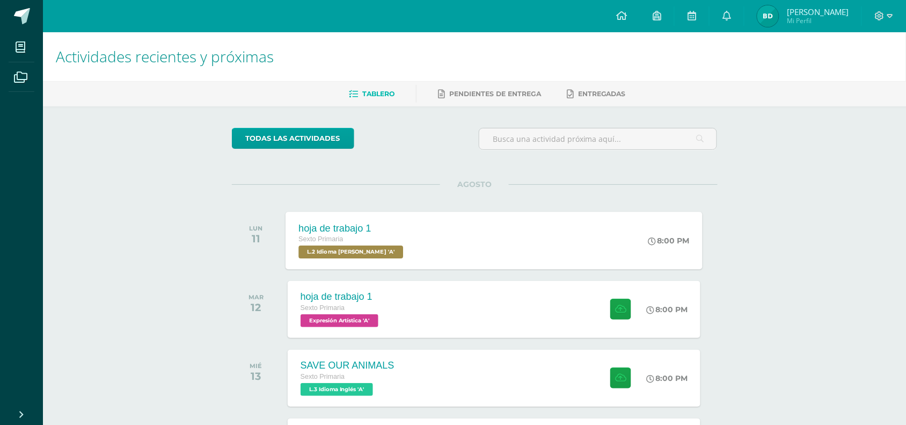
click at [372, 236] on div "Sexto Primaria" at bounding box center [352, 240] width 107 height 12
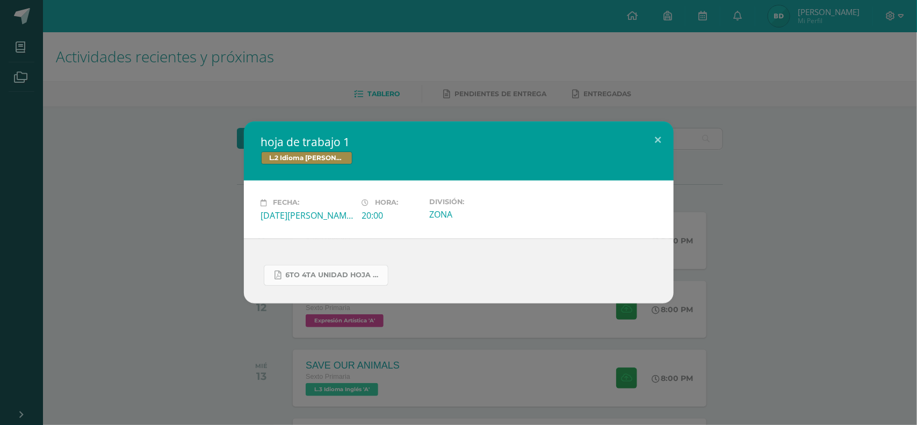
click at [350, 272] on span "6to 4ta unidad hoja de trabajo kaqchikel.pdf" at bounding box center [334, 275] width 97 height 9
click at [738, 302] on div "hoja de trabajo 1 L.2 Idioma [PERSON_NAME] Fecha: [DATE][PERSON_NAME] Hora: 20:…" at bounding box center [458, 212] width 908 height 182
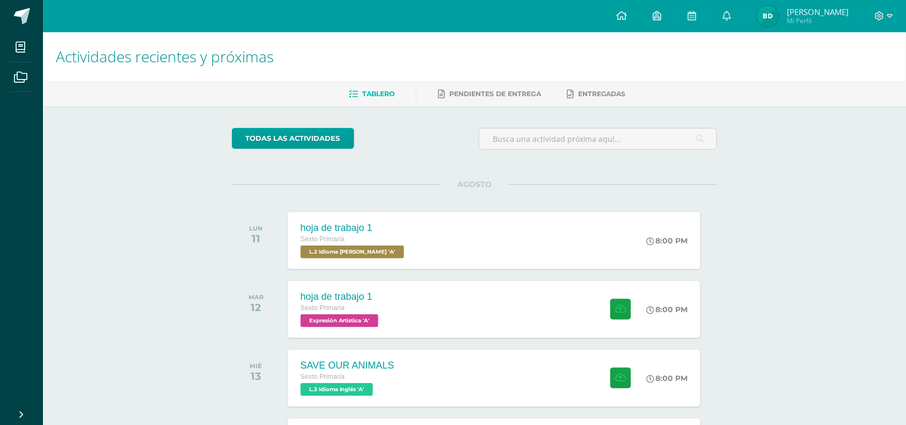
click at [544, 300] on div "hoja de trabajo 1 Sexto Primaria Expresión Artística 'A' 8:00 PM hoja de trabaj…" at bounding box center [494, 309] width 413 height 57
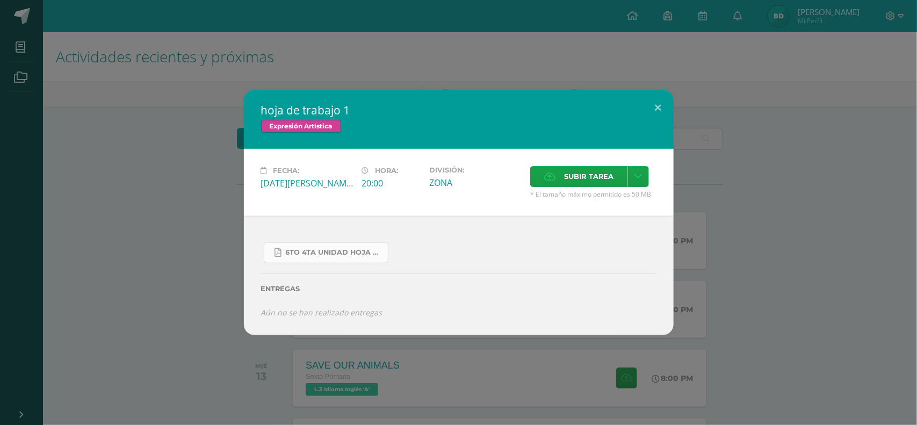
click at [364, 248] on span "6to 4ta unidad hoja de trabajo expresion.pdf" at bounding box center [334, 252] width 97 height 9
click at [216, 143] on div "hoja de trabajo 1 Expresión Artística Fecha: [DATE][PERSON_NAME] Hora: 20:00 Di…" at bounding box center [458, 212] width 908 height 245
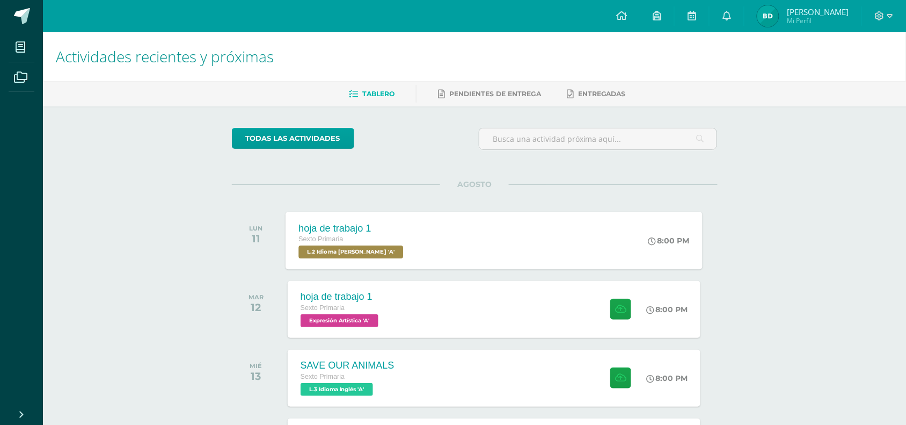
click at [503, 243] on div "hoja de trabajo 1 Sexto Primaria L.2 Idioma [PERSON_NAME] 'A' 8:00 PM hoja de t…" at bounding box center [494, 240] width 417 height 57
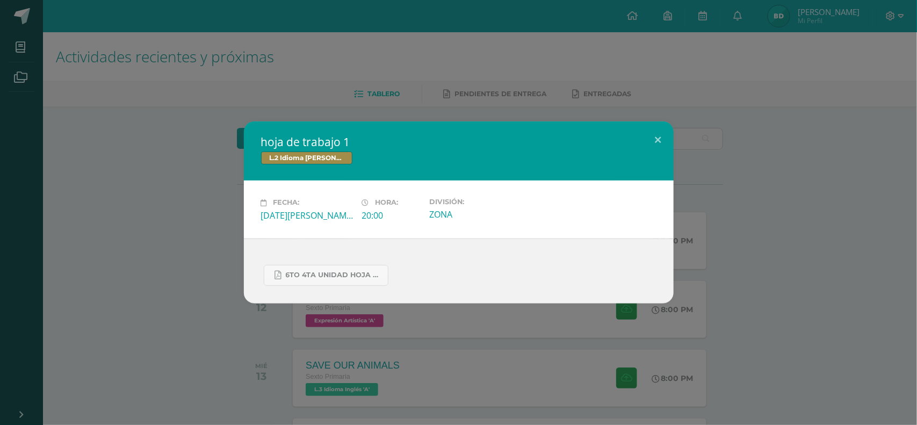
click at [209, 365] on div "hoja de trabajo 1 L.2 Idioma [PERSON_NAME] Fecha: [DATE][PERSON_NAME] Hora: 20:…" at bounding box center [458, 212] width 917 height 425
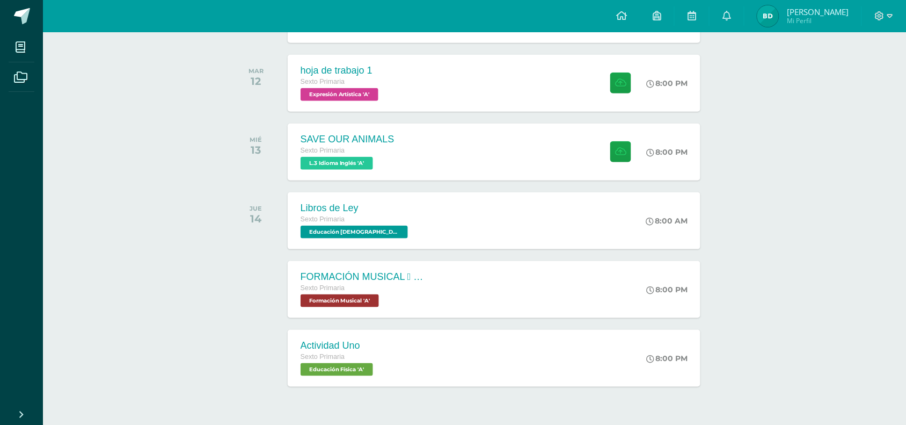
scroll to position [255, 0]
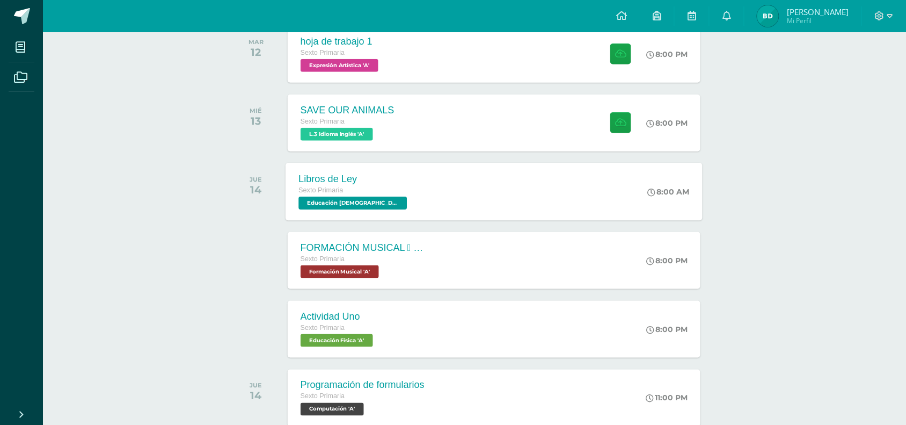
click at [396, 202] on div "Libros [PERSON_NAME] Sexto Primaria Educación [DEMOGRAPHIC_DATA] 'A'" at bounding box center [354, 191] width 137 height 57
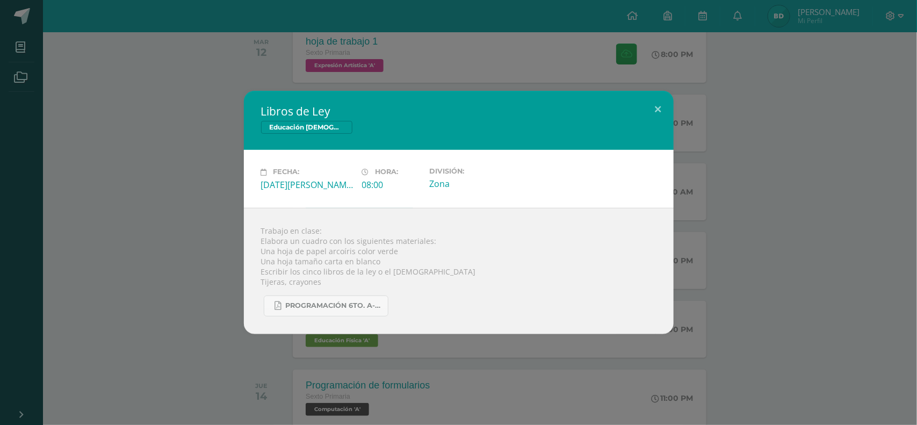
click at [221, 328] on div "Libros [PERSON_NAME] Educación [DEMOGRAPHIC_DATA] Fecha: [DATE][PERSON_NAME] Ho…" at bounding box center [458, 212] width 908 height 243
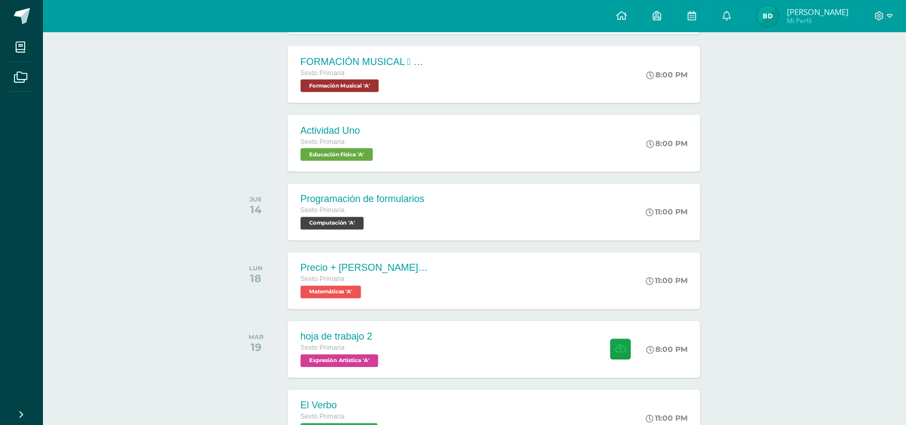
scroll to position [443, 0]
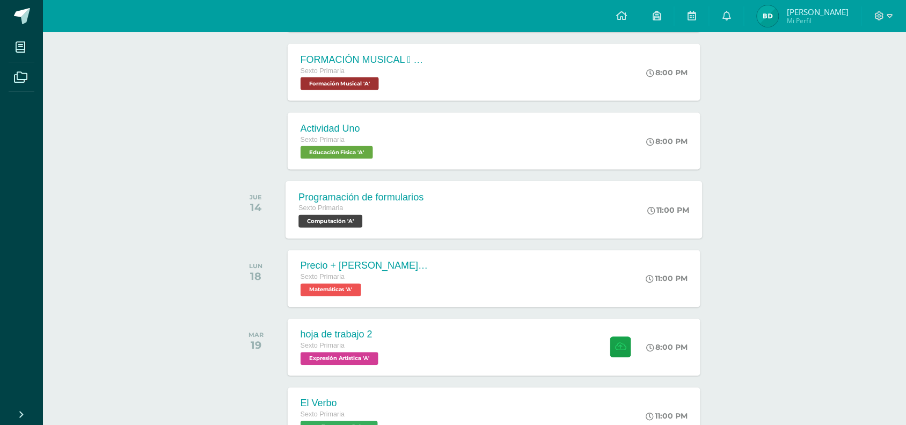
click at [384, 224] on div "Sexto Primaria Computación 'A'" at bounding box center [361, 215] width 125 height 25
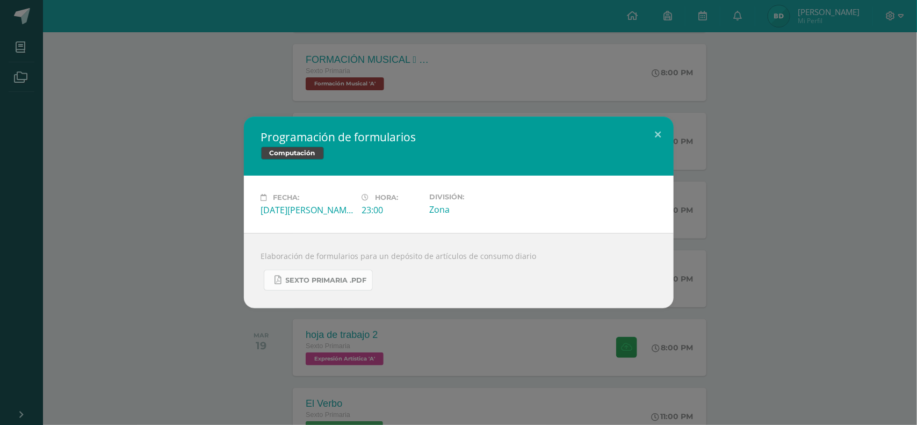
click at [317, 284] on span "Sexto Primaria .pdf" at bounding box center [326, 280] width 81 height 9
click at [334, 117] on div "Programación de formularios Computación" at bounding box center [459, 146] width 430 height 59
click at [654, 124] on button at bounding box center [658, 135] width 31 height 37
